Goal: Transaction & Acquisition: Purchase product/service

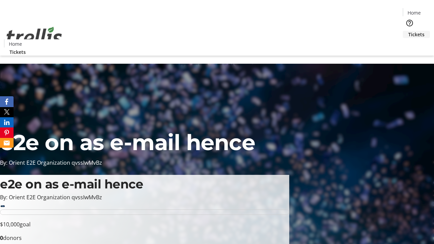
click at [408, 31] on span "Tickets" at bounding box center [416, 34] width 16 height 7
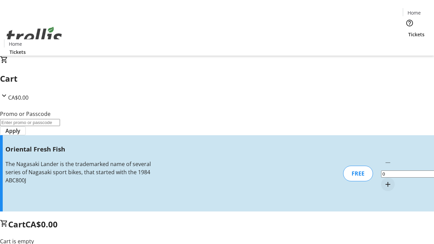
click at [384, 180] on mat-icon "Increment by one" at bounding box center [388, 184] width 8 height 8
type input "1"
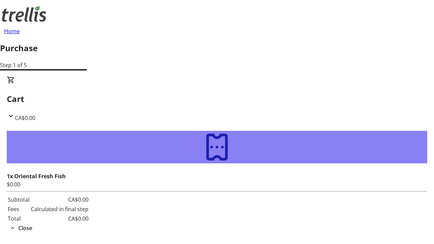
type input "[EMAIL_ADDRESS][DOMAIN_NAME]"
type input "[PERSON_NAME]"
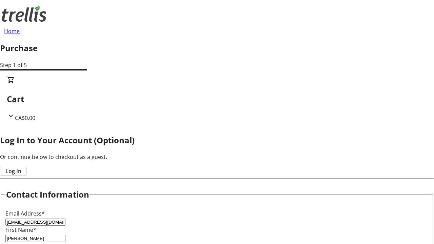
type input "[PERSON_NAME]"
